Goal: Task Accomplishment & Management: Manage account settings

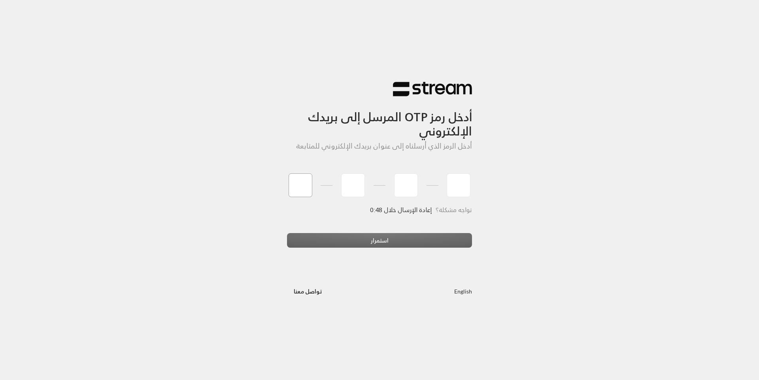
type input "8"
type input "0"
type input "5"
type input "7"
click at [412, 243] on div "أدخل رمز OTP المرسل إلى بريدك الإلكتروني أدخل الرمز الذي أرسلناه إلى عنوان بريد…" at bounding box center [379, 190] width 759 height 380
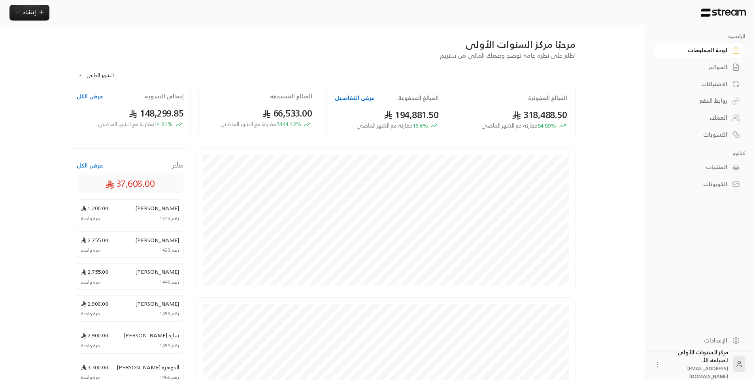
click at [732, 68] on icon at bounding box center [736, 67] width 8 height 8
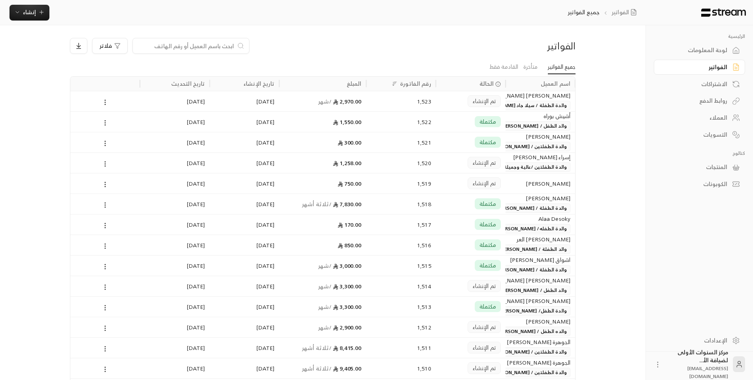
click at [317, 183] on div "750.00" at bounding box center [322, 184] width 77 height 20
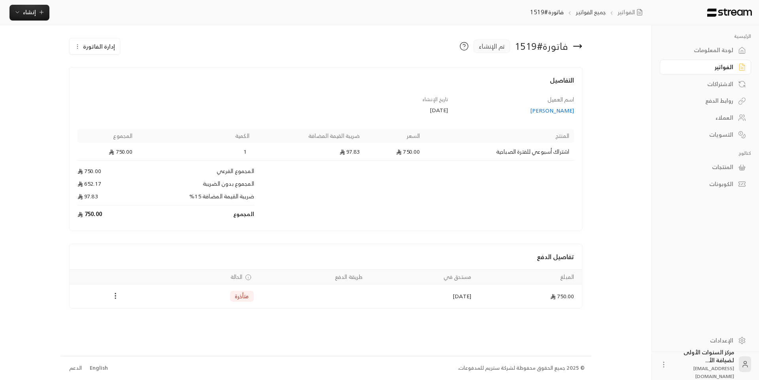
click at [98, 49] on span "إدارة الفاتورة" at bounding box center [99, 47] width 32 height 10
click at [115, 86] on span "إلغاء" at bounding box center [115, 83] width 9 height 6
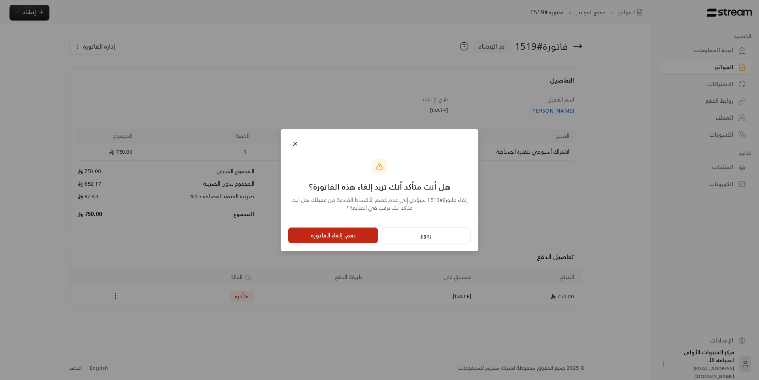
click at [313, 239] on button "نعم، إلغاء الفاتورة" at bounding box center [333, 236] width 90 height 16
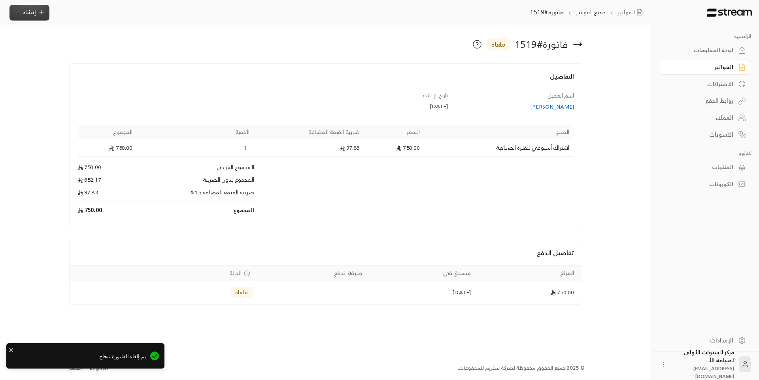
click at [38, 17] on span "إنشاء" at bounding box center [29, 12] width 30 height 10
click at [93, 51] on div "إنشاء فاتورة مرة واحدة بسهولة للمعاملات السريعة." at bounding box center [69, 50] width 100 height 16
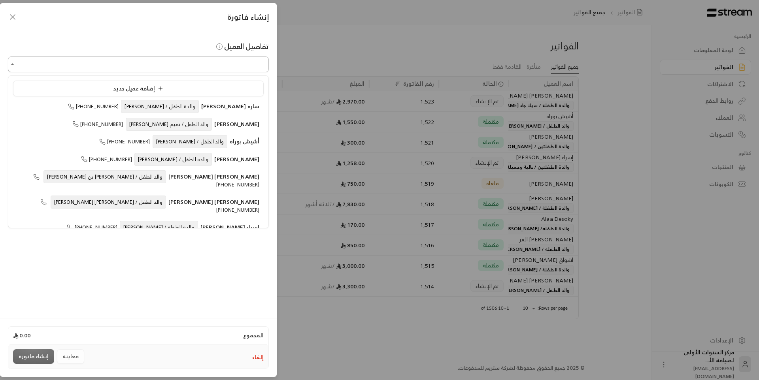
click at [230, 60] on input "اختر العميل" at bounding box center [138, 65] width 261 height 14
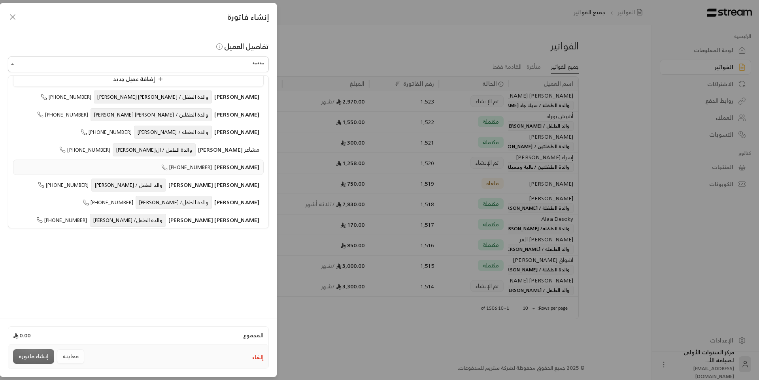
scroll to position [12, 0]
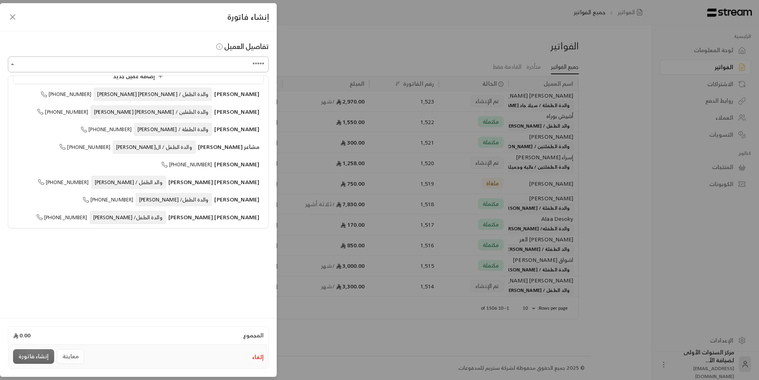
click at [200, 68] on input "*****" at bounding box center [138, 65] width 261 height 14
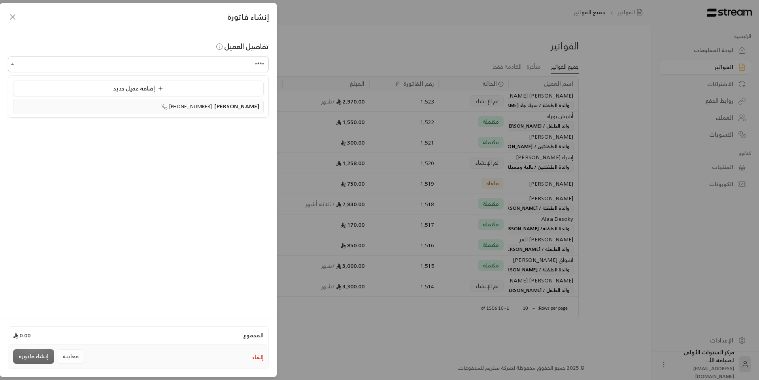
click at [211, 112] on li "[PERSON_NAME] [PHONE_NUMBER]" at bounding box center [138, 106] width 251 height 15
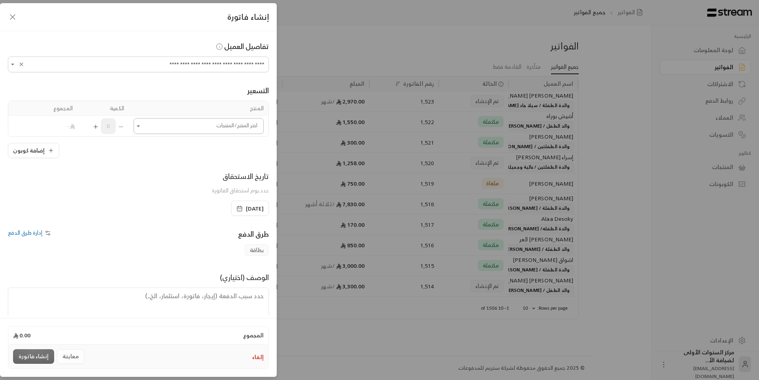
type input "**********"
click at [225, 127] on input "اختر العميل" at bounding box center [199, 126] width 130 height 14
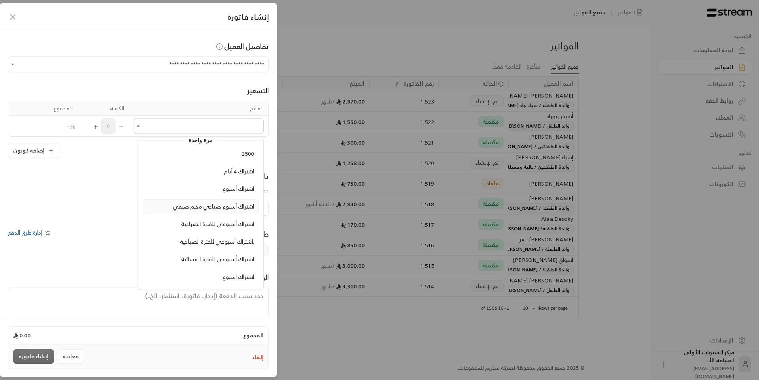
scroll to position [40, 0]
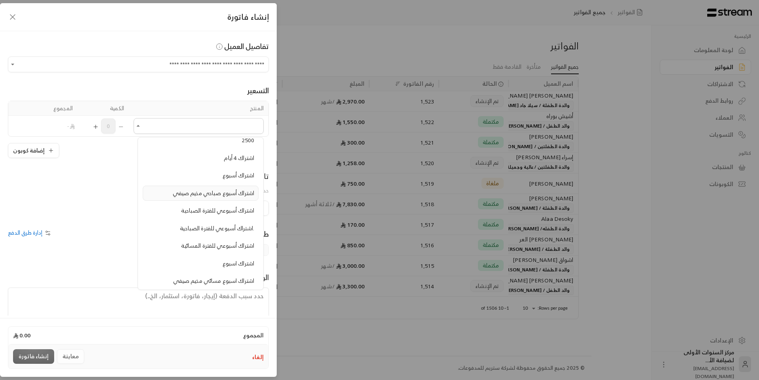
click at [225, 195] on span "اشتراك أسبوع صباحي مخيم صيفي" at bounding box center [213, 193] width 81 height 10
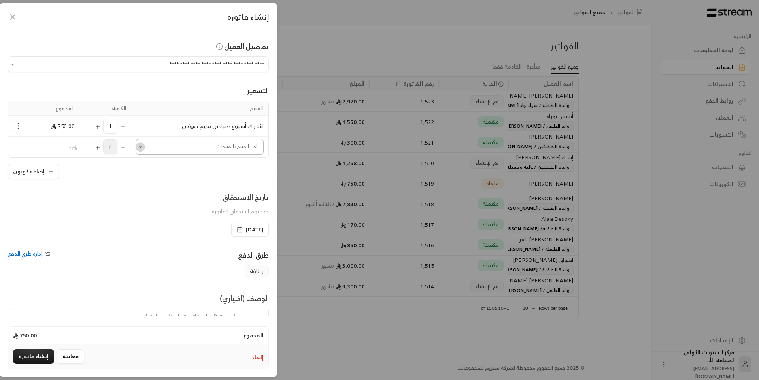
click at [144, 146] on icon "Open" at bounding box center [140, 147] width 8 height 8
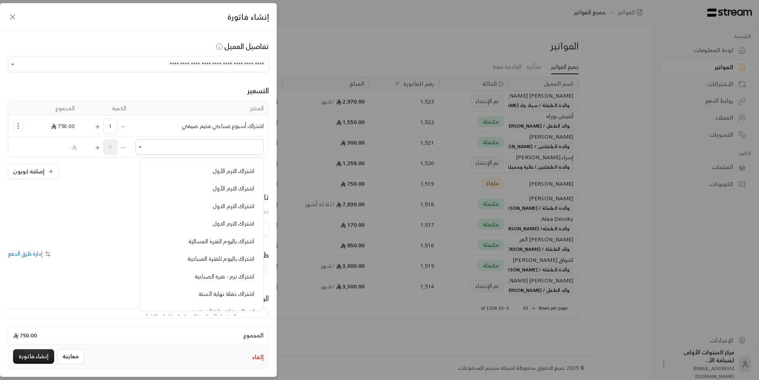
scroll to position [237, 0]
click at [204, 239] on li "اشتراك باليوم للفترة الصباحية" at bounding box center [202, 245] width 114 height 15
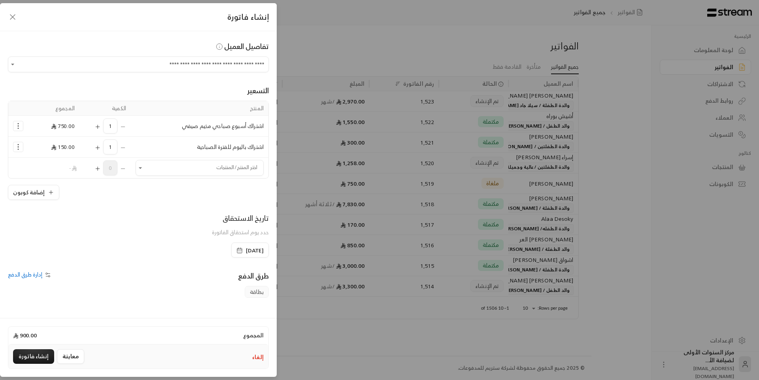
click at [100, 146] on icon "Selected Products" at bounding box center [97, 148] width 6 height 6
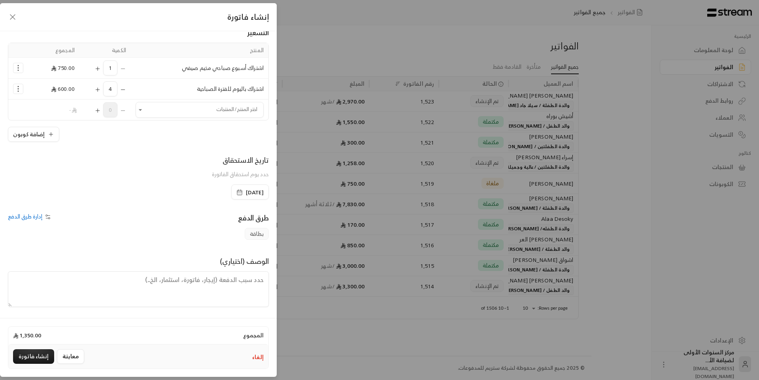
scroll to position [59, 0]
click at [246, 192] on span "[DATE]" at bounding box center [255, 192] width 18 height 8
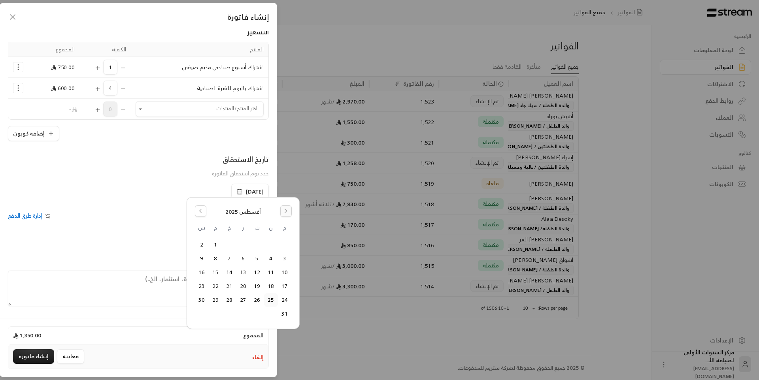
click at [283, 211] on button "Go to the Next Month" at bounding box center [285, 211] width 11 height 11
click at [202, 211] on icon "Go to the Previous Month" at bounding box center [201, 211] width 6 height 6
click at [289, 212] on button "Go to the Next Month" at bounding box center [285, 211] width 11 height 11
click at [282, 300] on button "24" at bounding box center [284, 300] width 13 height 13
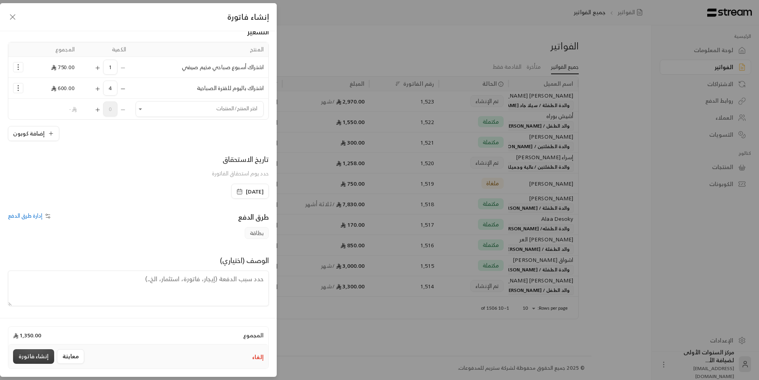
click at [30, 355] on button "إنشاء فاتورة" at bounding box center [33, 356] width 41 height 15
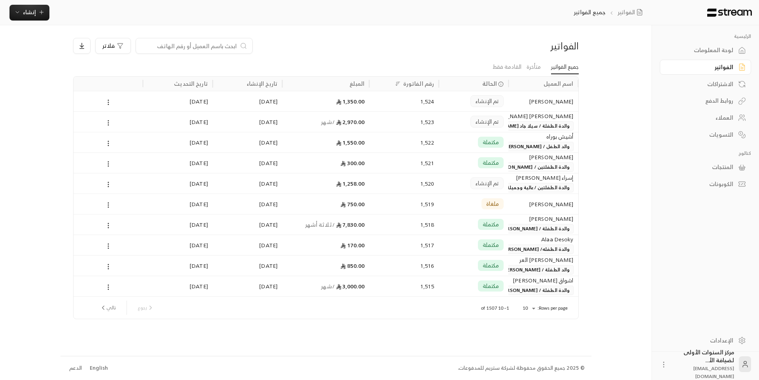
click at [186, 43] on input at bounding box center [189, 46] width 96 height 9
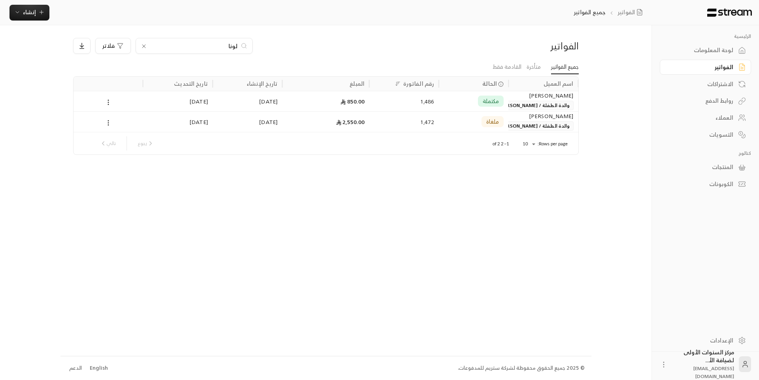
type input "لونا"
click at [459, 107] on div "مكتملة" at bounding box center [474, 101] width 60 height 20
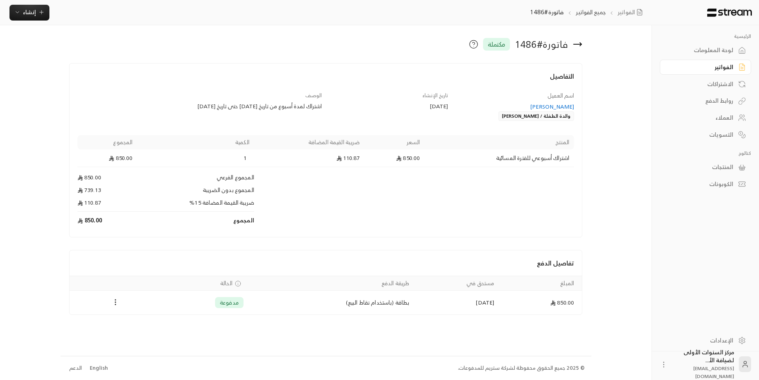
click at [577, 47] on icon at bounding box center [577, 44] width 9 height 9
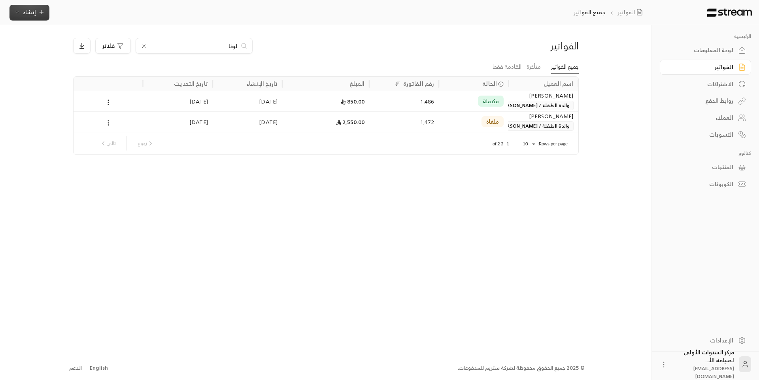
click at [42, 10] on icon "button" at bounding box center [41, 12] width 6 height 6
click at [106, 50] on div "إنشاء فاتورة مرة واحدة بسهولة للمعاملات السريعة." at bounding box center [69, 50] width 100 height 16
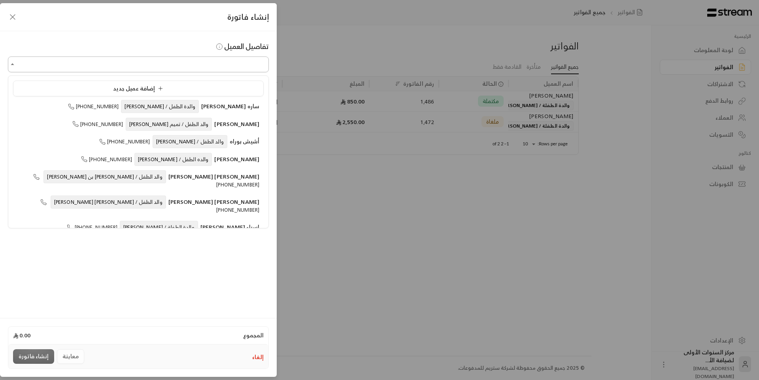
click at [209, 64] on input "اختر العميل" at bounding box center [138, 65] width 261 height 14
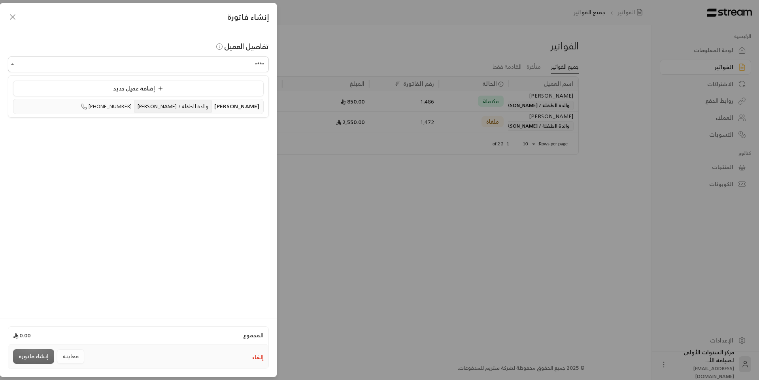
click at [195, 111] on span "والدة الطفلة / [PERSON_NAME]" at bounding box center [173, 106] width 78 height 13
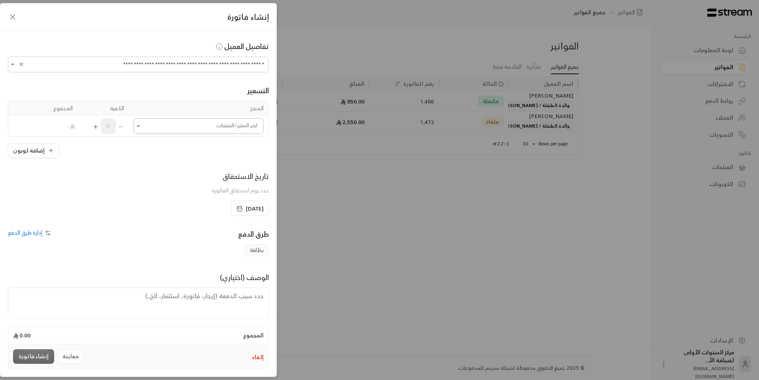
type input "**********"
click at [232, 129] on input "اختر العميل" at bounding box center [199, 126] width 130 height 14
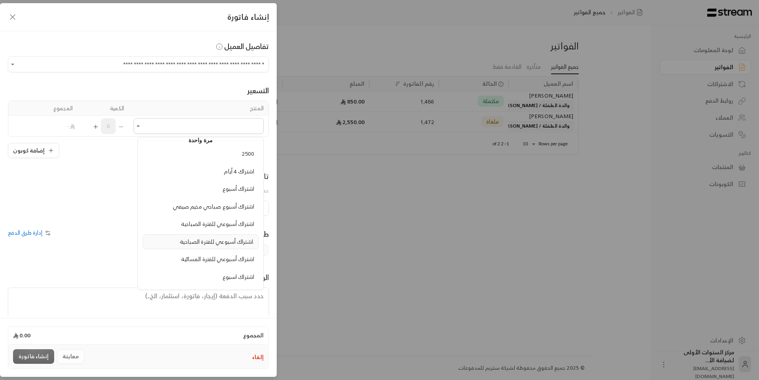
scroll to position [40, 0]
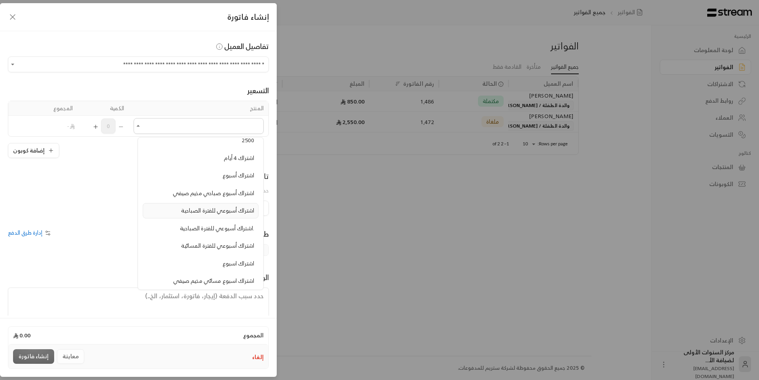
click at [221, 213] on span "اشتراك أسبوعي للفترة الصباحية" at bounding box center [217, 211] width 73 height 10
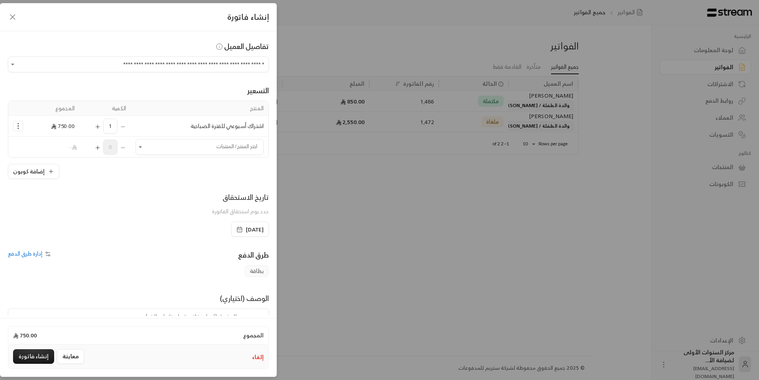
click at [19, 128] on circle "Selected Products" at bounding box center [18, 128] width 1 height 1
click at [53, 161] on span "إزالة المنتج" at bounding box center [52, 159] width 23 height 9
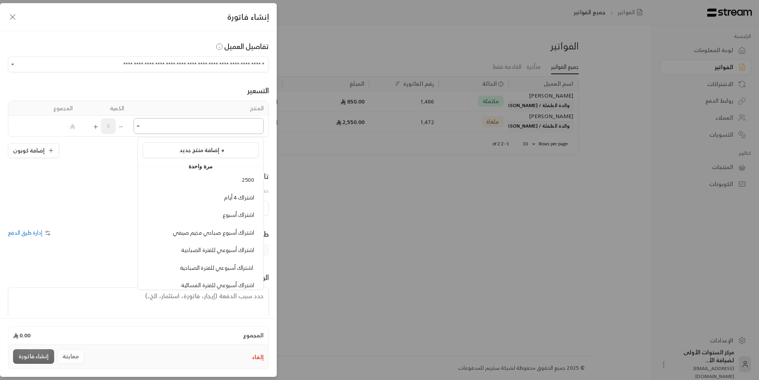
click at [170, 129] on input "اختر العميل" at bounding box center [199, 126] width 130 height 14
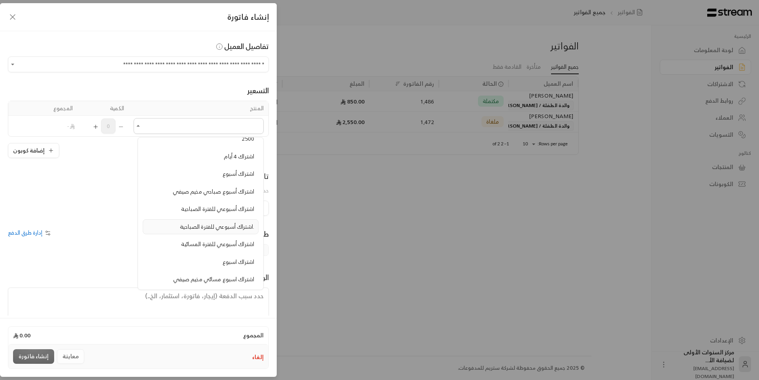
scroll to position [79, 0]
click at [210, 208] on span "اشتراك أسبوعي للفترة المسائية" at bounding box center [217, 206] width 73 height 10
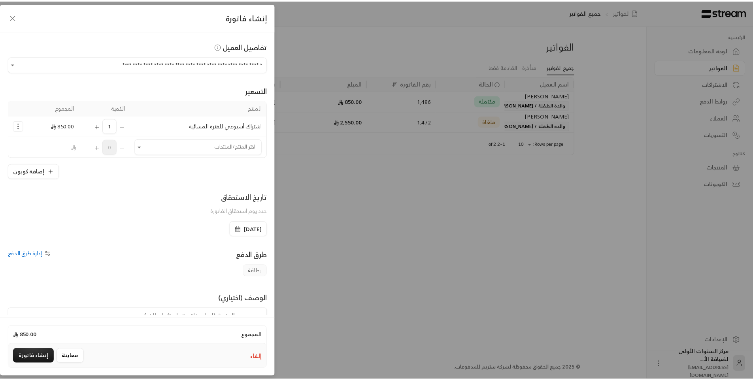
scroll to position [38, 0]
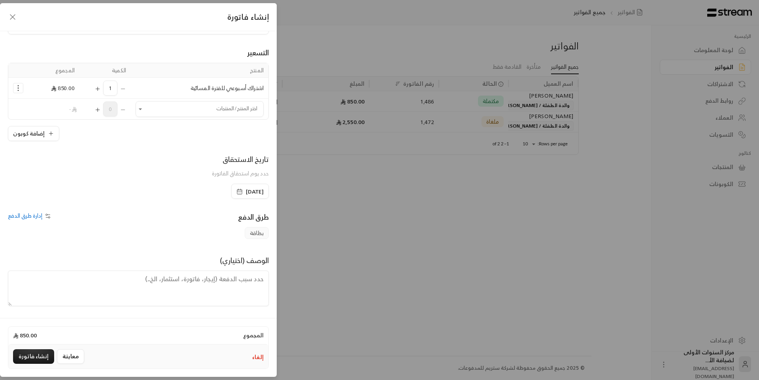
click at [219, 276] on textarea at bounding box center [138, 289] width 261 height 36
click at [246, 192] on span "[DATE]" at bounding box center [255, 192] width 18 height 8
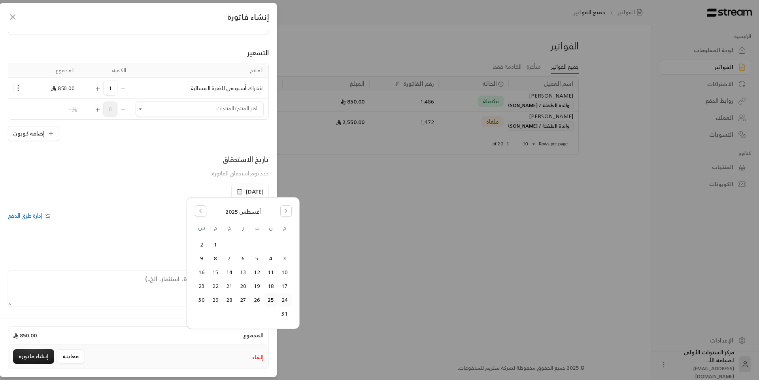
click at [287, 301] on button "24" at bounding box center [284, 300] width 13 height 13
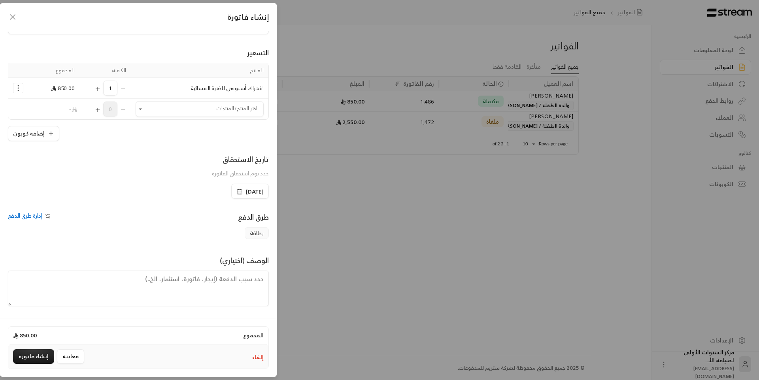
click at [254, 290] on textarea at bounding box center [138, 289] width 261 height 36
type textarea "من تاريخ [DATE] حتى تاريخ [DATE]"
click at [45, 358] on button "إنشاء فاتورة" at bounding box center [33, 356] width 41 height 15
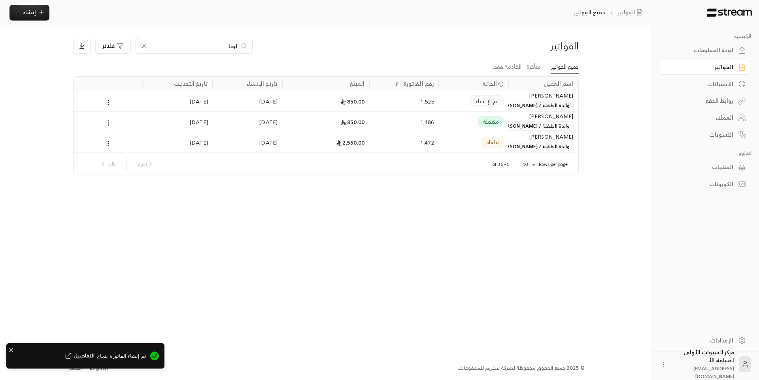
click at [528, 100] on div "[PERSON_NAME] والدة الطفلة / [PERSON_NAME]" at bounding box center [543, 100] width 60 height 19
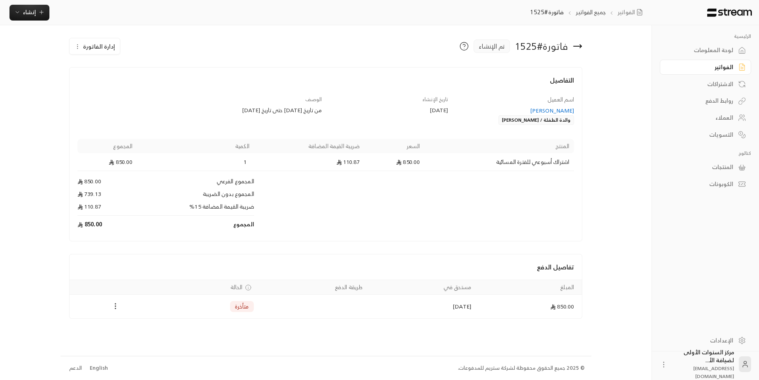
click at [116, 308] on icon "Payments" at bounding box center [115, 306] width 8 height 8
click at [145, 330] on li "تغيير الحالة الى مدفوعة" at bounding box center [143, 327] width 57 height 14
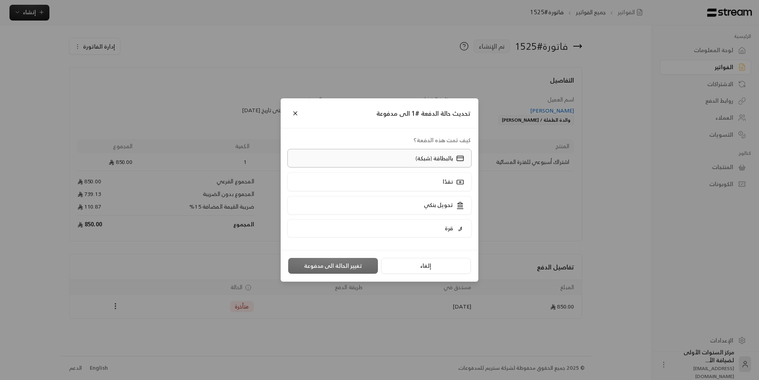
click at [423, 161] on p "بالبطاقة (شبكة)" at bounding box center [434, 159] width 38 height 8
click at [335, 267] on button "تغيير الحالة الى مدفوعة" at bounding box center [333, 266] width 90 height 16
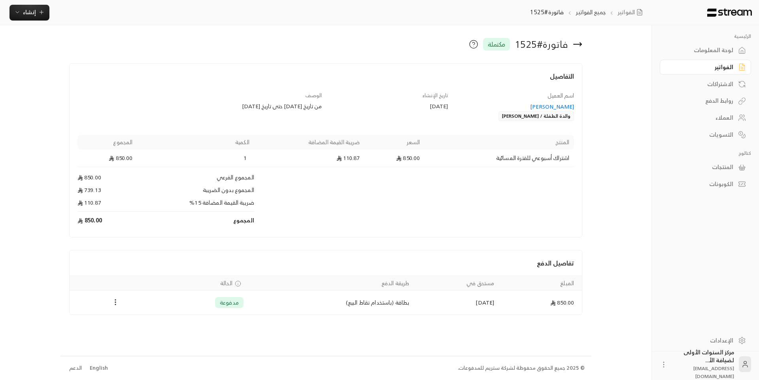
click at [716, 65] on div "الفواتير" at bounding box center [702, 67] width 64 height 8
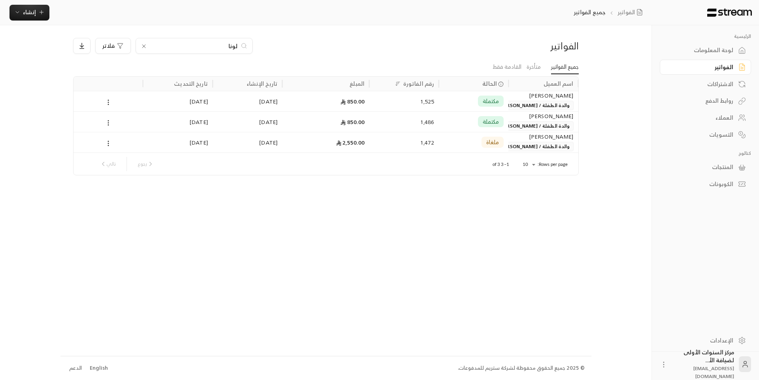
click at [693, 53] on div "لوحة المعلومات" at bounding box center [702, 50] width 64 height 8
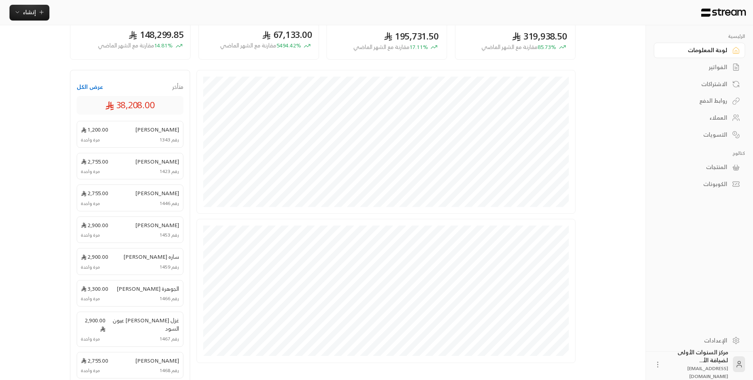
scroll to position [79, 0]
